Goal: Entertainment & Leisure: Browse casually

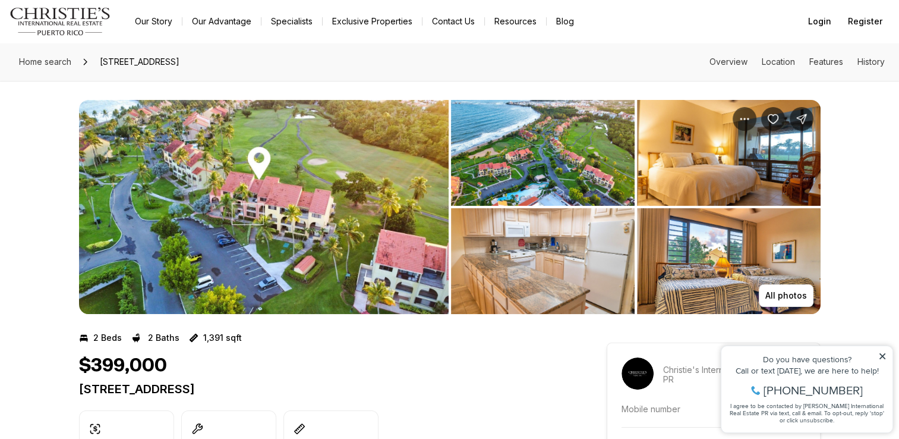
click at [708, 139] on img "View image gallery" at bounding box center [729, 153] width 184 height 106
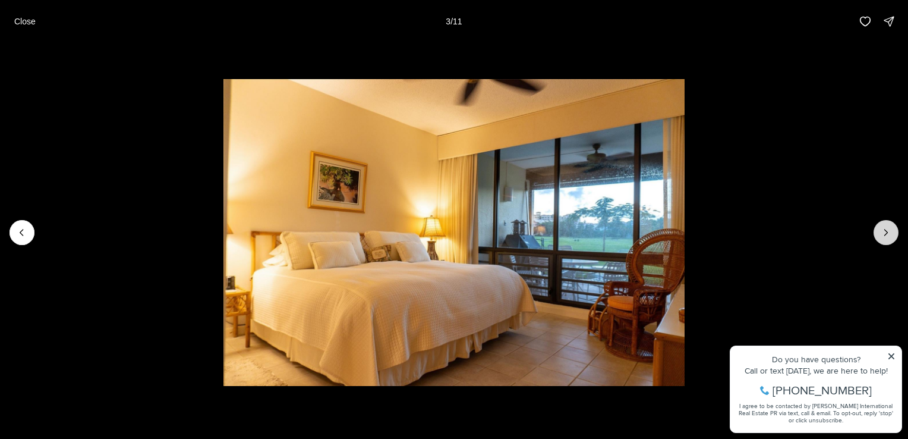
click at [888, 235] on icon "Next slide" at bounding box center [886, 232] width 12 height 12
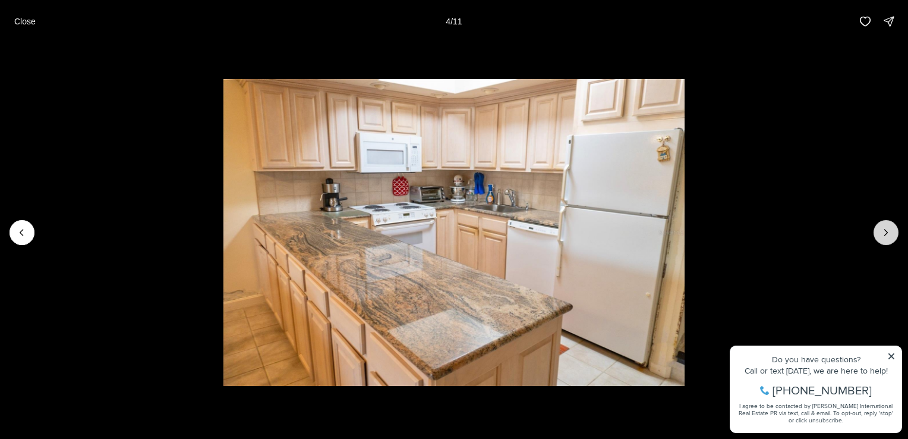
click at [888, 235] on icon "Next slide" at bounding box center [886, 232] width 12 height 12
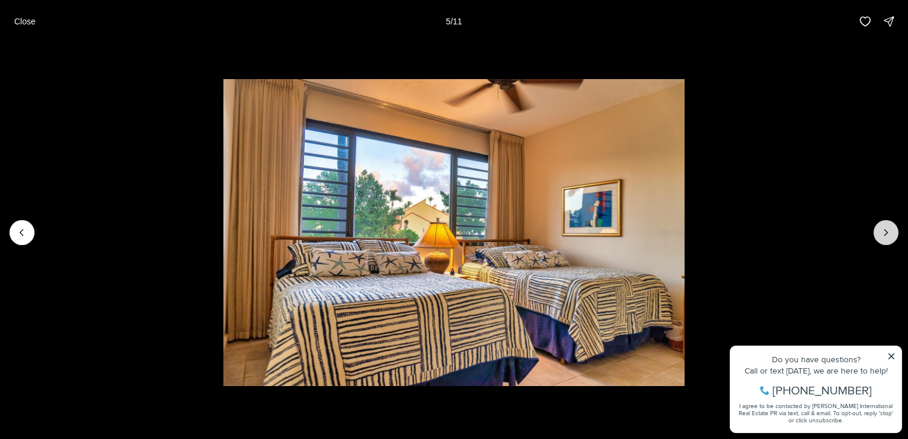
click at [888, 235] on icon "Next slide" at bounding box center [886, 232] width 12 height 12
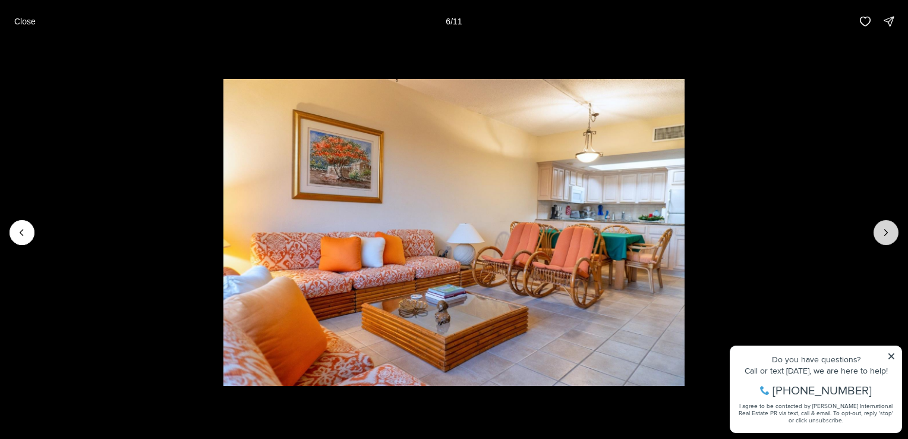
click at [888, 235] on icon "Next slide" at bounding box center [886, 232] width 12 height 12
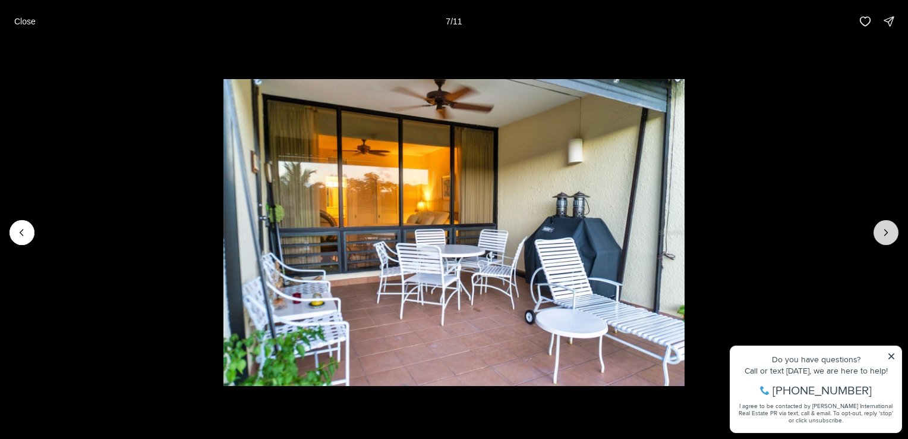
click at [888, 235] on icon "Next slide" at bounding box center [886, 232] width 12 height 12
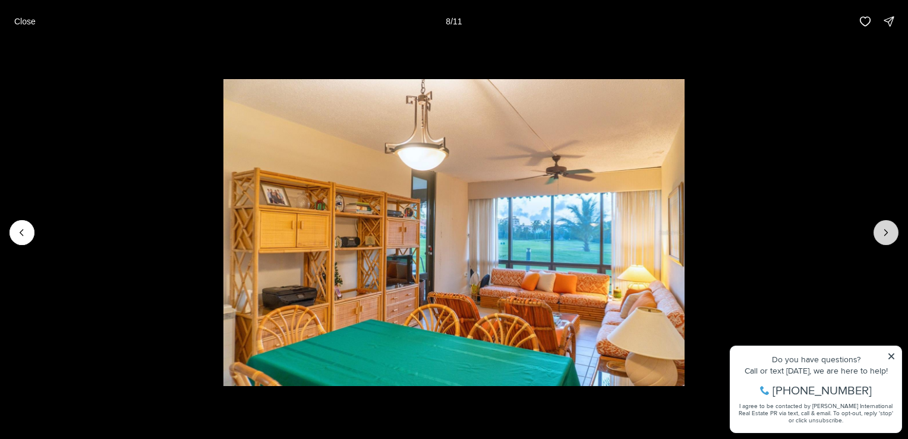
click at [888, 235] on icon "Next slide" at bounding box center [886, 232] width 12 height 12
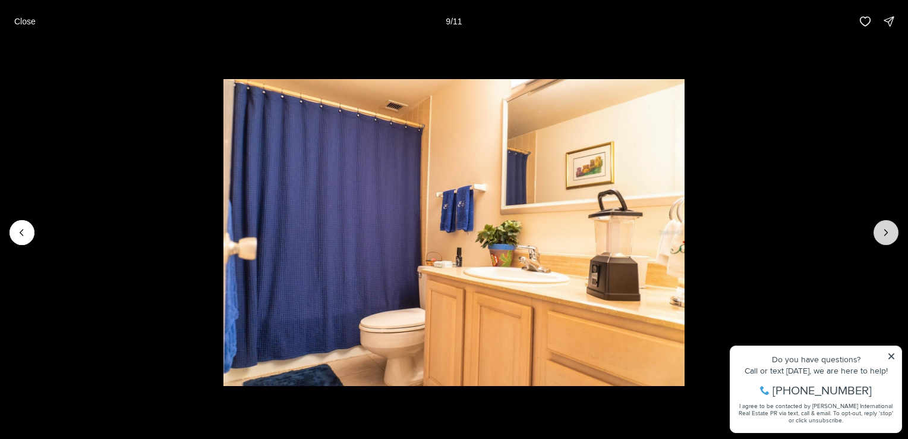
click at [888, 235] on icon "Next slide" at bounding box center [886, 232] width 12 height 12
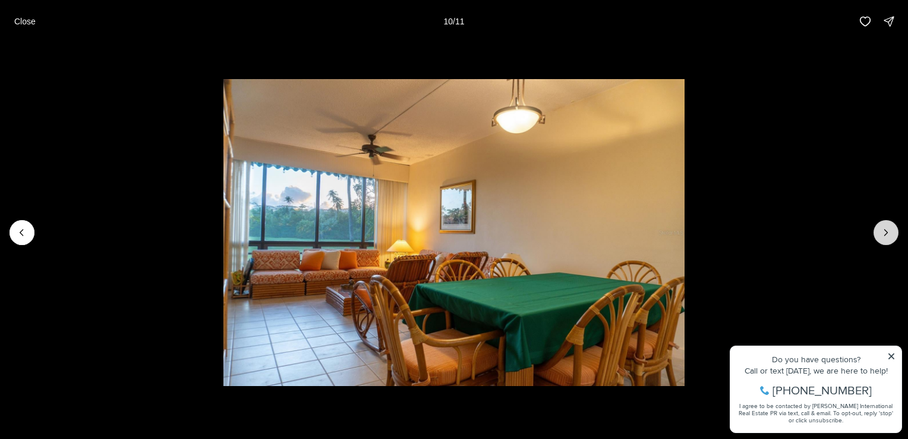
click at [888, 235] on icon "Next slide" at bounding box center [886, 232] width 12 height 12
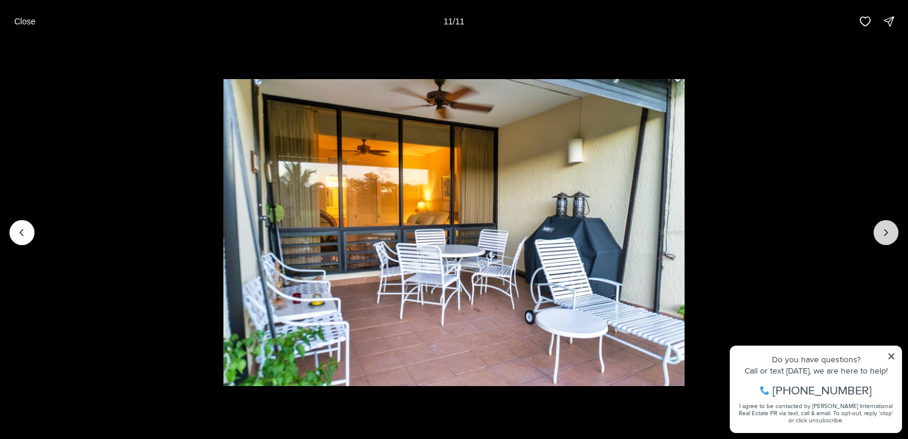
click at [888, 235] on div at bounding box center [886, 232] width 25 height 25
click at [20, 231] on icon "Previous slide" at bounding box center [22, 232] width 12 height 12
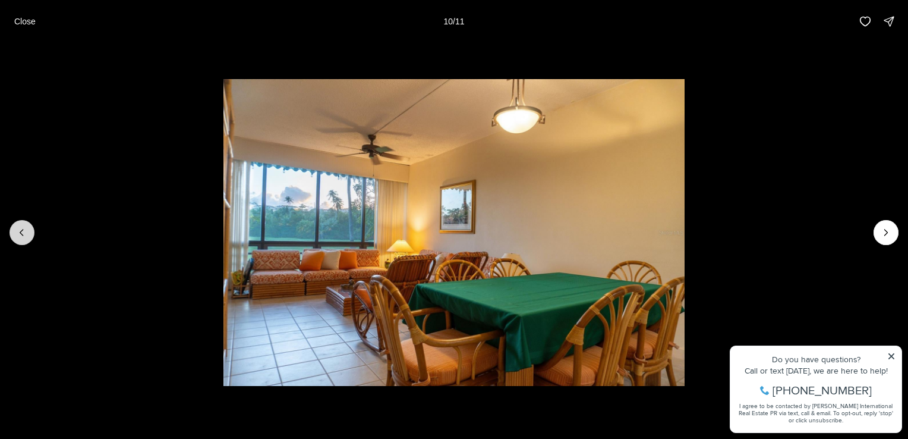
click at [20, 231] on icon "Previous slide" at bounding box center [22, 232] width 12 height 12
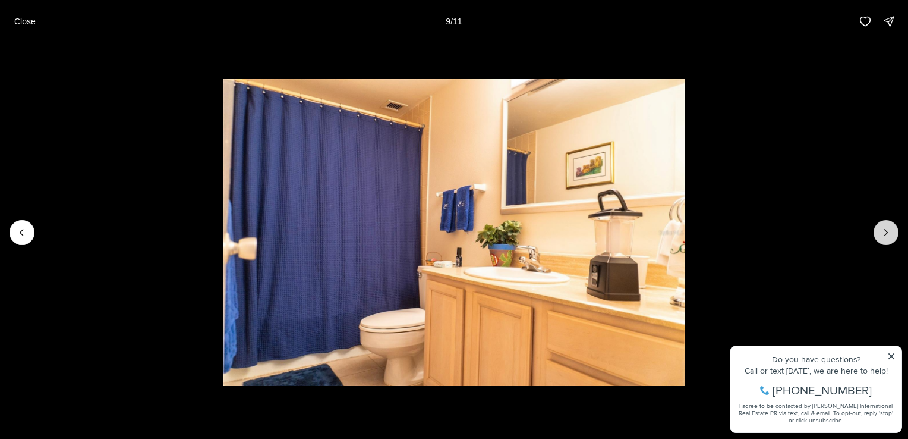
click at [886, 232] on icon "Next slide" at bounding box center [886, 232] width 12 height 12
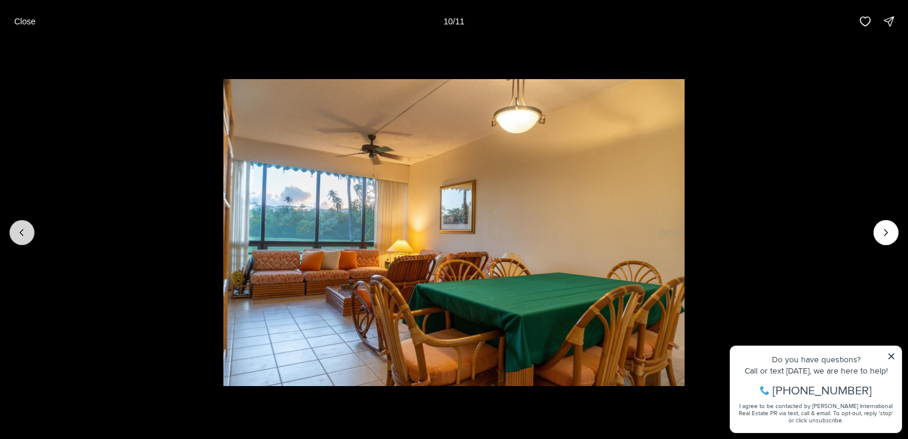
click at [20, 234] on icon "Previous slide" at bounding box center [22, 232] width 12 height 12
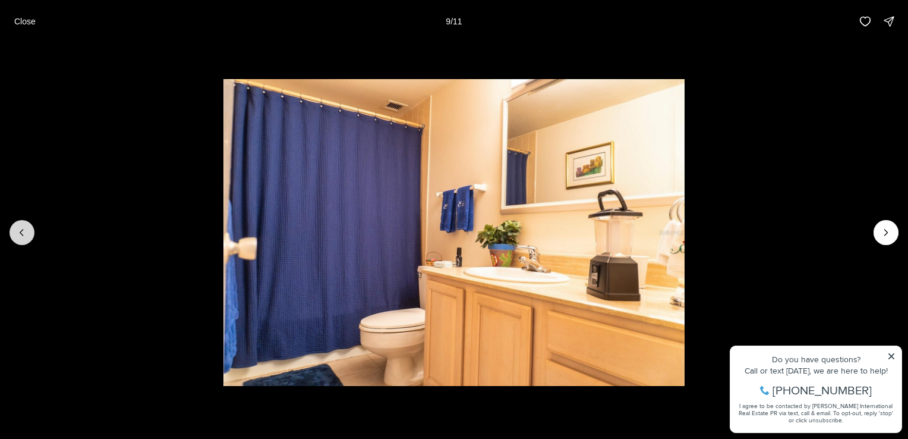
click at [21, 234] on icon "Previous slide" at bounding box center [21, 232] width 3 height 6
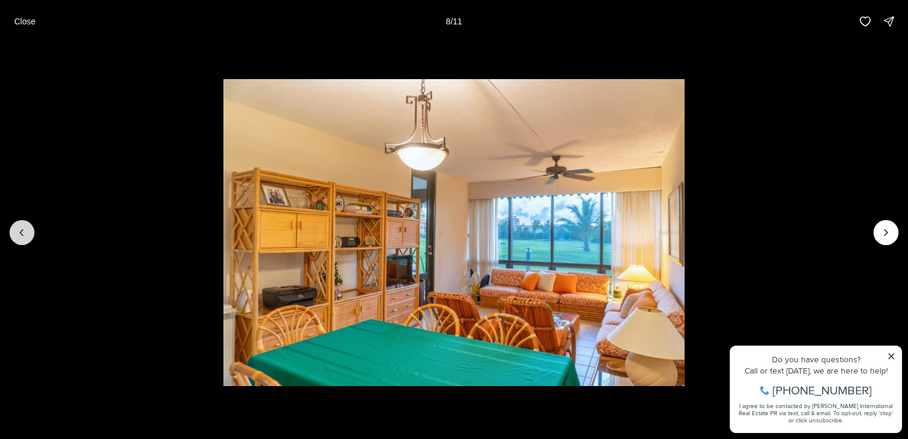
click at [22, 232] on icon "Previous slide" at bounding box center [22, 232] width 12 height 12
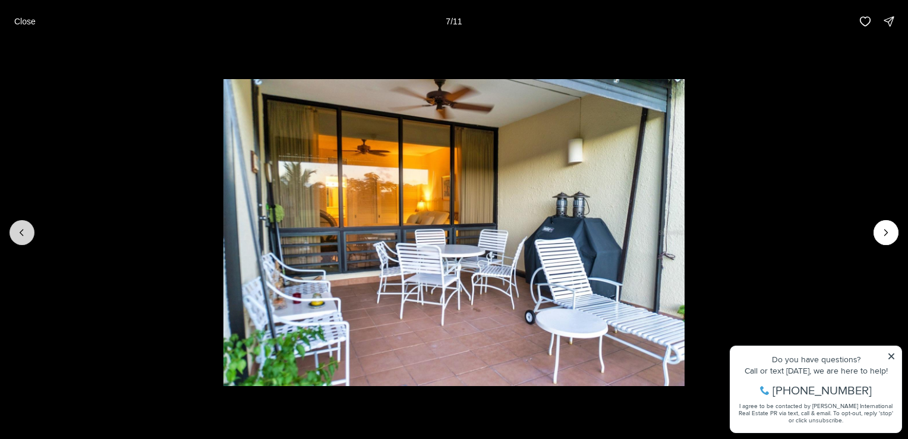
click at [22, 232] on icon "Previous slide" at bounding box center [22, 232] width 12 height 12
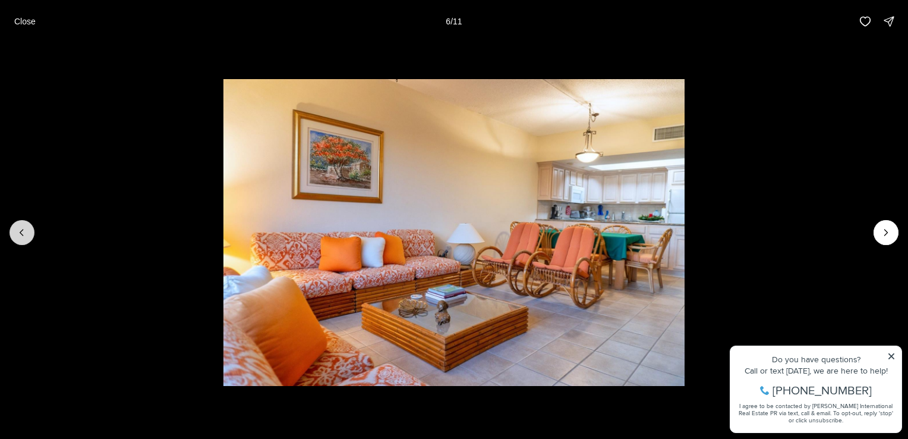
click at [22, 232] on icon "Previous slide" at bounding box center [22, 232] width 12 height 12
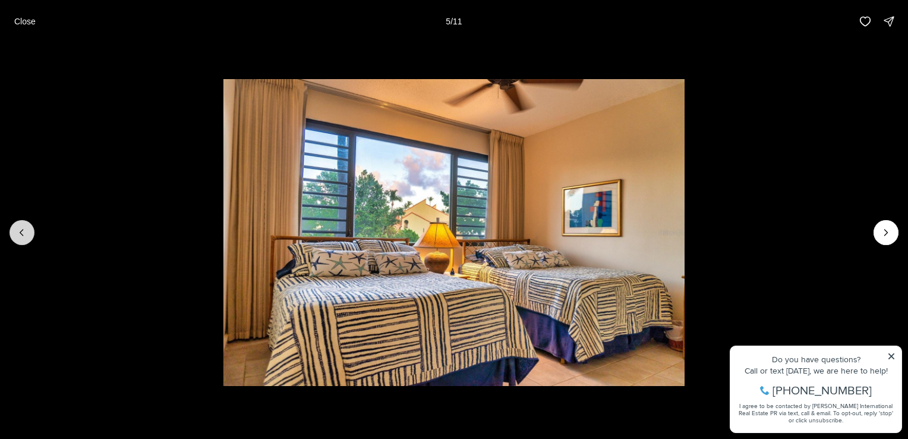
click at [22, 232] on icon "Previous slide" at bounding box center [22, 232] width 12 height 12
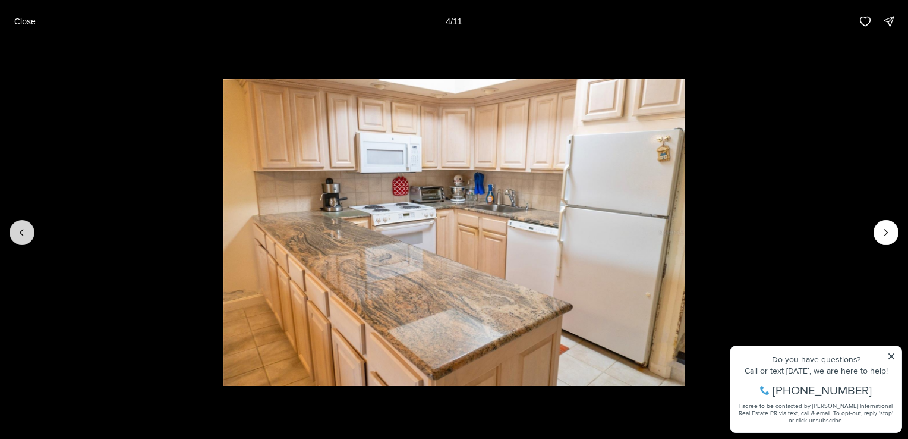
click at [22, 232] on icon "Previous slide" at bounding box center [22, 232] width 12 height 12
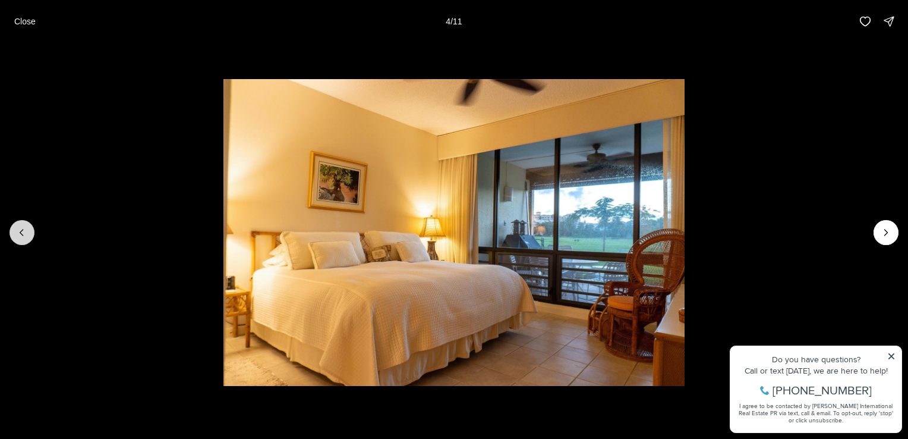
click at [22, 232] on icon "Previous slide" at bounding box center [22, 232] width 12 height 12
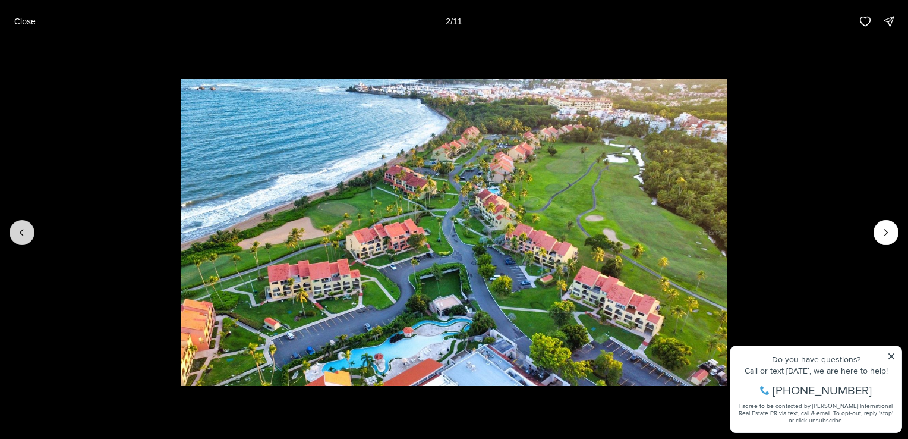
click at [22, 232] on icon "Previous slide" at bounding box center [22, 232] width 12 height 12
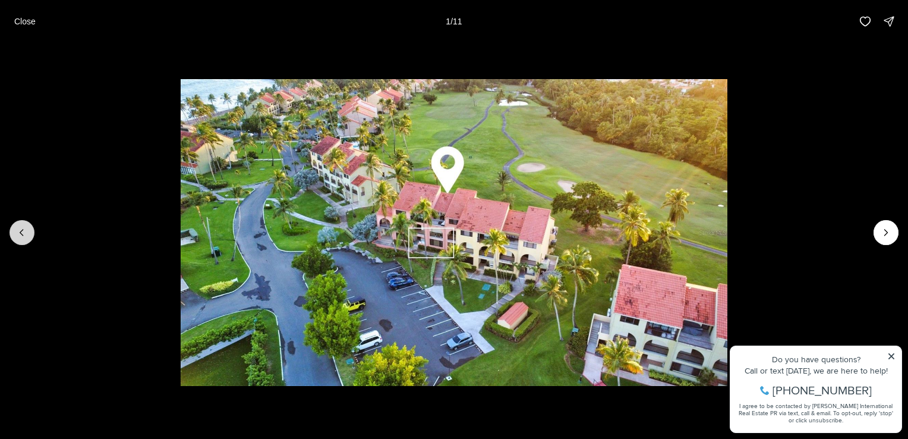
click at [22, 232] on div at bounding box center [22, 232] width 25 height 25
